Goal: Information Seeking & Learning: Learn about a topic

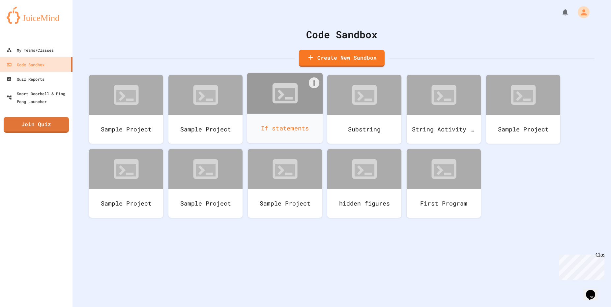
click at [278, 122] on div "If statements" at bounding box center [285, 128] width 76 height 29
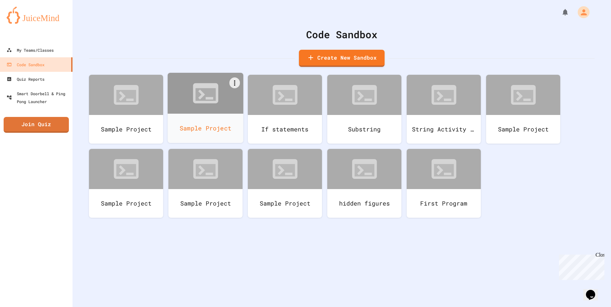
click at [191, 114] on div "Sample Project" at bounding box center [206, 128] width 76 height 29
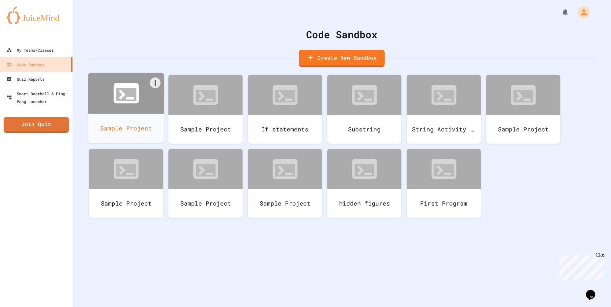
click at [124, 100] on icon at bounding box center [126, 94] width 20 height 13
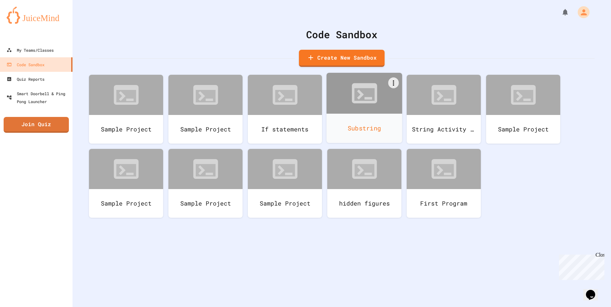
click at [374, 121] on div "Substring" at bounding box center [364, 128] width 76 height 29
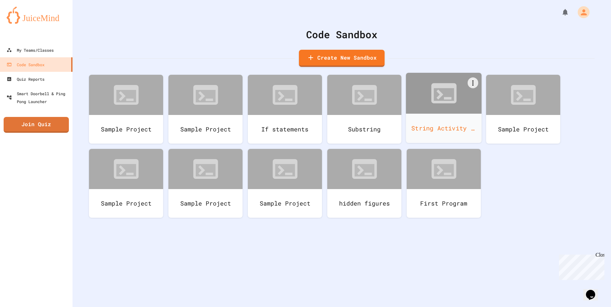
click at [462, 128] on div "String Activity D3" at bounding box center [444, 128] width 76 height 29
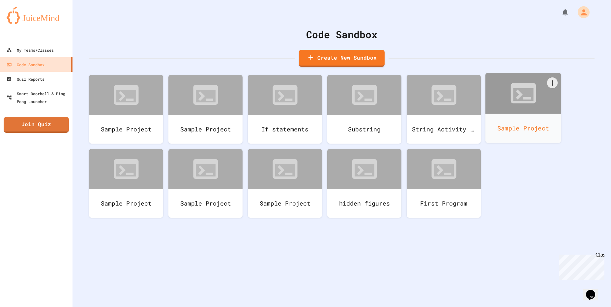
click at [531, 118] on div "Sample Project" at bounding box center [523, 128] width 76 height 29
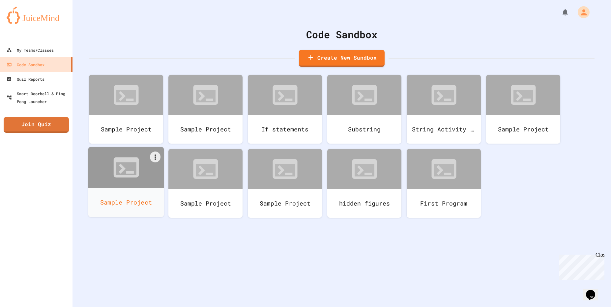
click at [155, 180] on div at bounding box center [126, 167] width 76 height 41
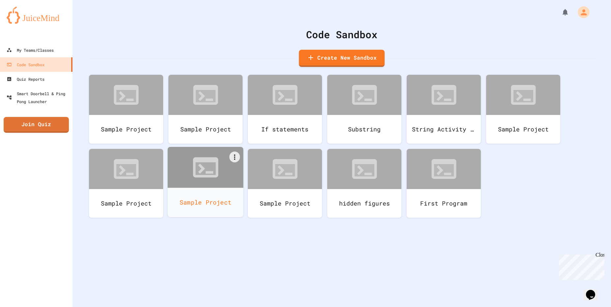
click at [198, 207] on div "Sample Project" at bounding box center [206, 202] width 76 height 29
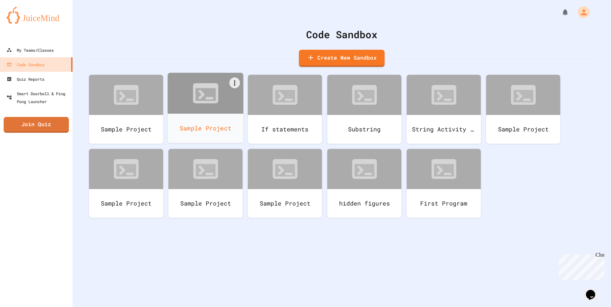
click at [170, 132] on div "Sample Project" at bounding box center [206, 128] width 76 height 29
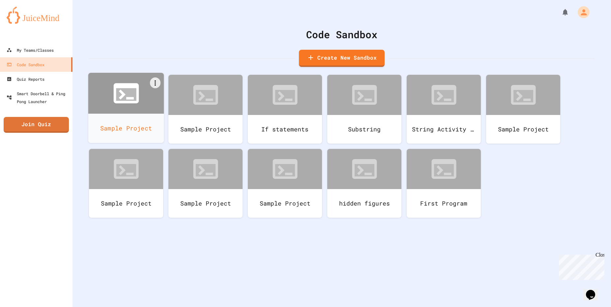
click at [121, 93] on icon at bounding box center [122, 95] width 7 height 10
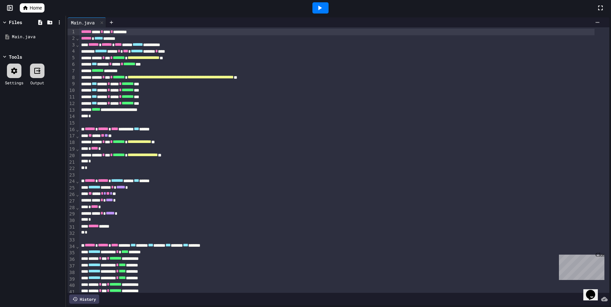
scroll to position [33, 0]
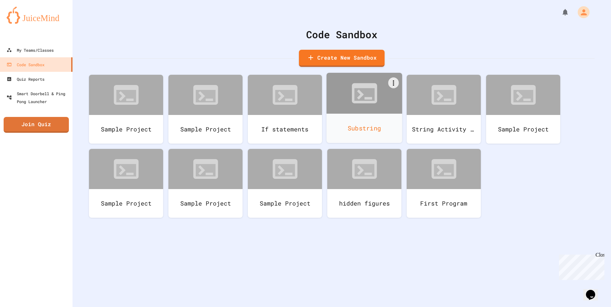
click at [335, 131] on div "Substring" at bounding box center [364, 128] width 76 height 29
